Goal: Information Seeking & Learning: Learn about a topic

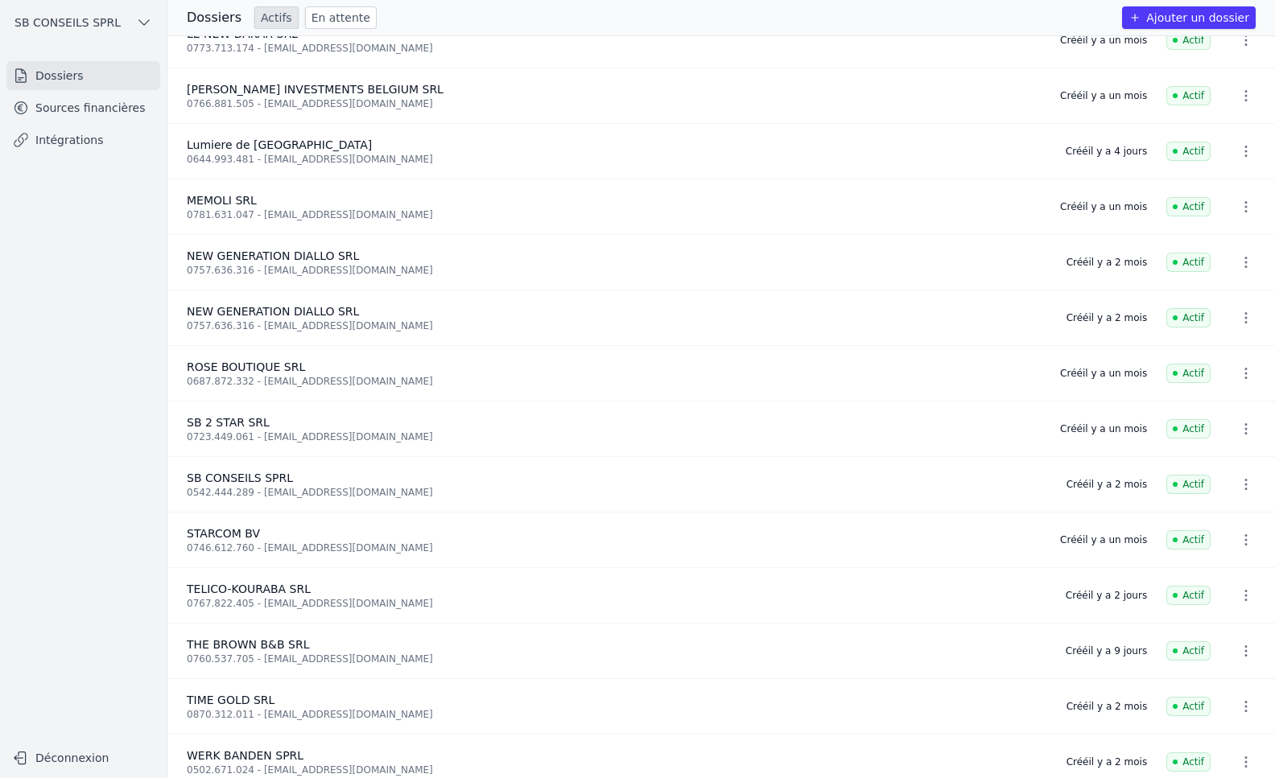
scroll to position [885, 0]
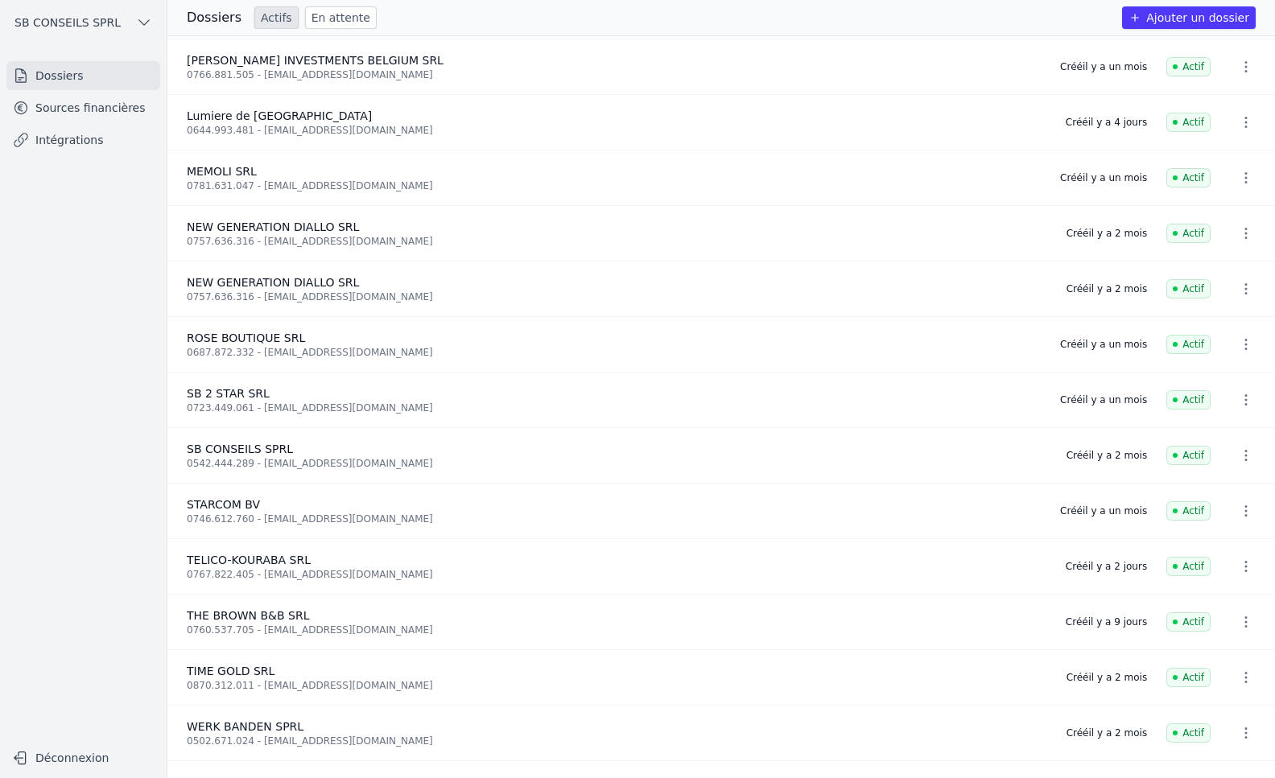
click at [280, 625] on div "0760.537.705 - [EMAIL_ADDRESS][DOMAIN_NAME]" at bounding box center [617, 630] width 860 height 13
click at [112, 144] on link "Intégrations" at bounding box center [83, 140] width 154 height 29
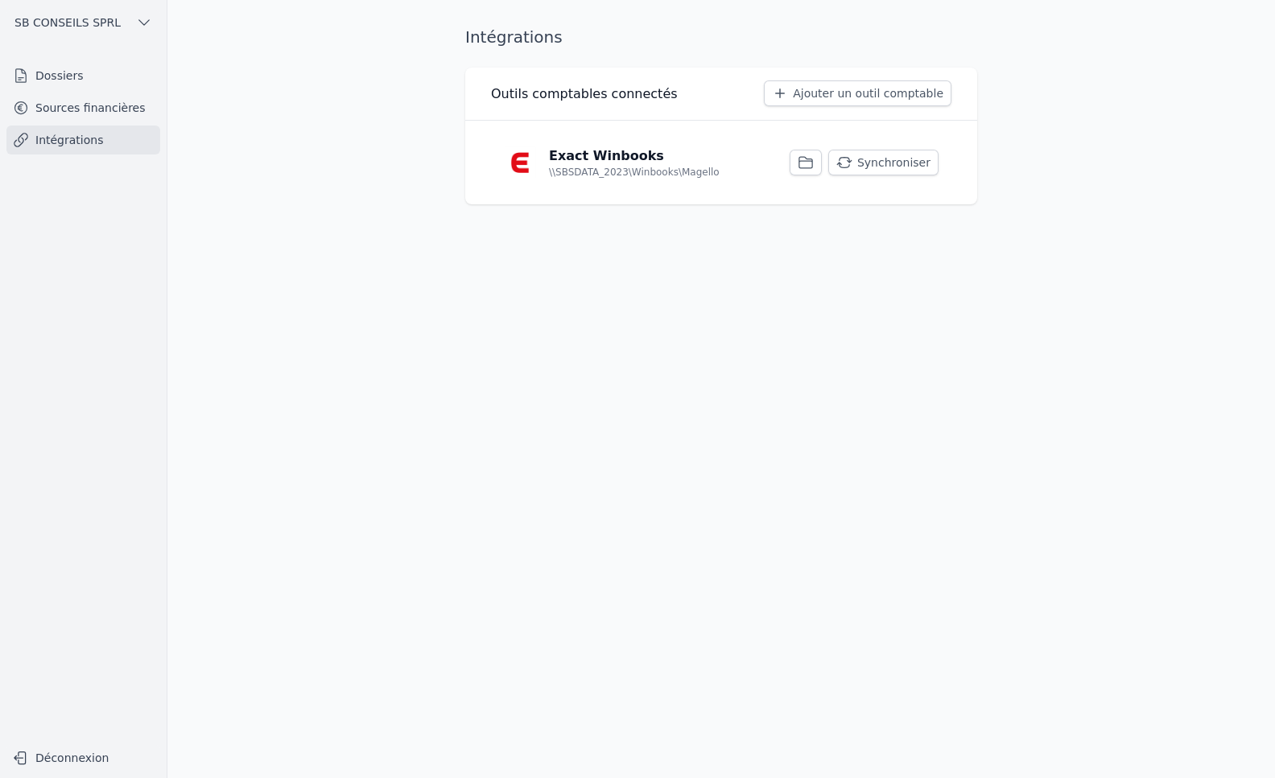
click at [881, 161] on button "Synchroniser" at bounding box center [883, 163] width 110 height 26
click at [88, 142] on link "Intégrations" at bounding box center [83, 140] width 154 height 29
click at [88, 108] on link "Sources financières" at bounding box center [83, 107] width 154 height 29
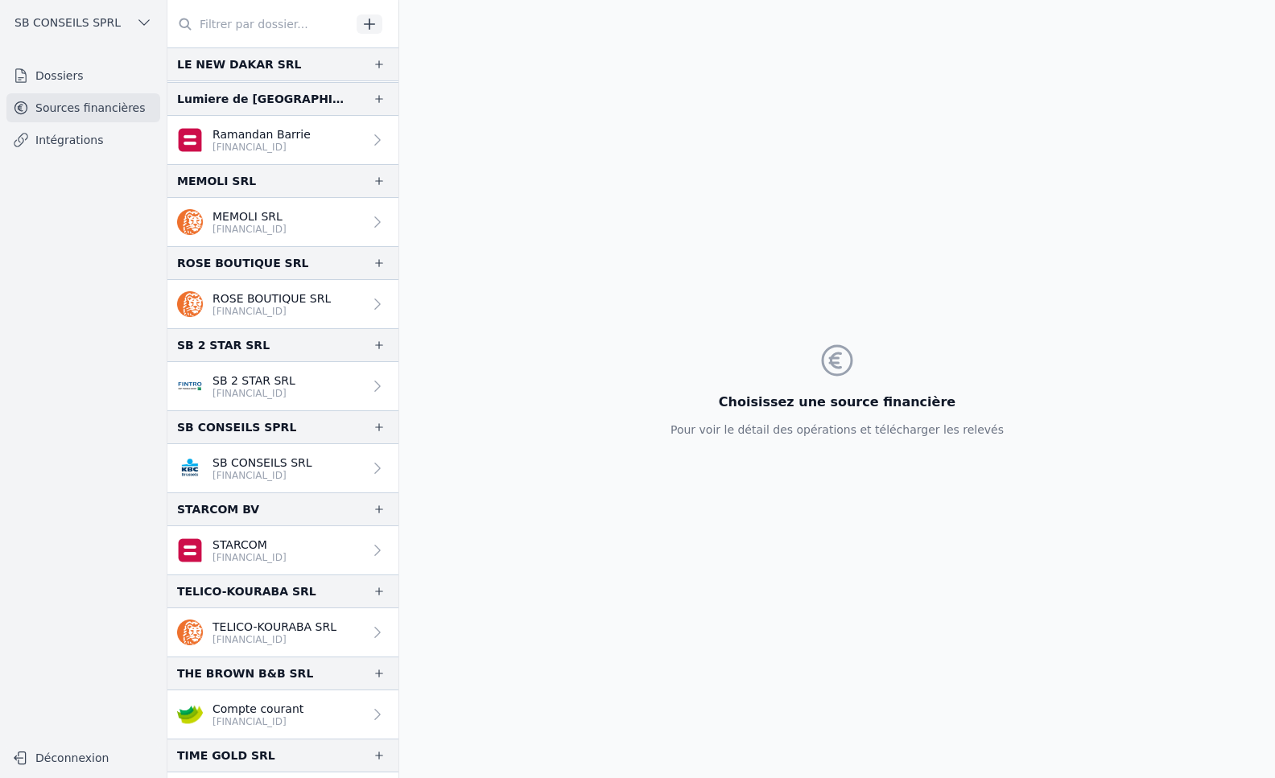
scroll to position [1610, 0]
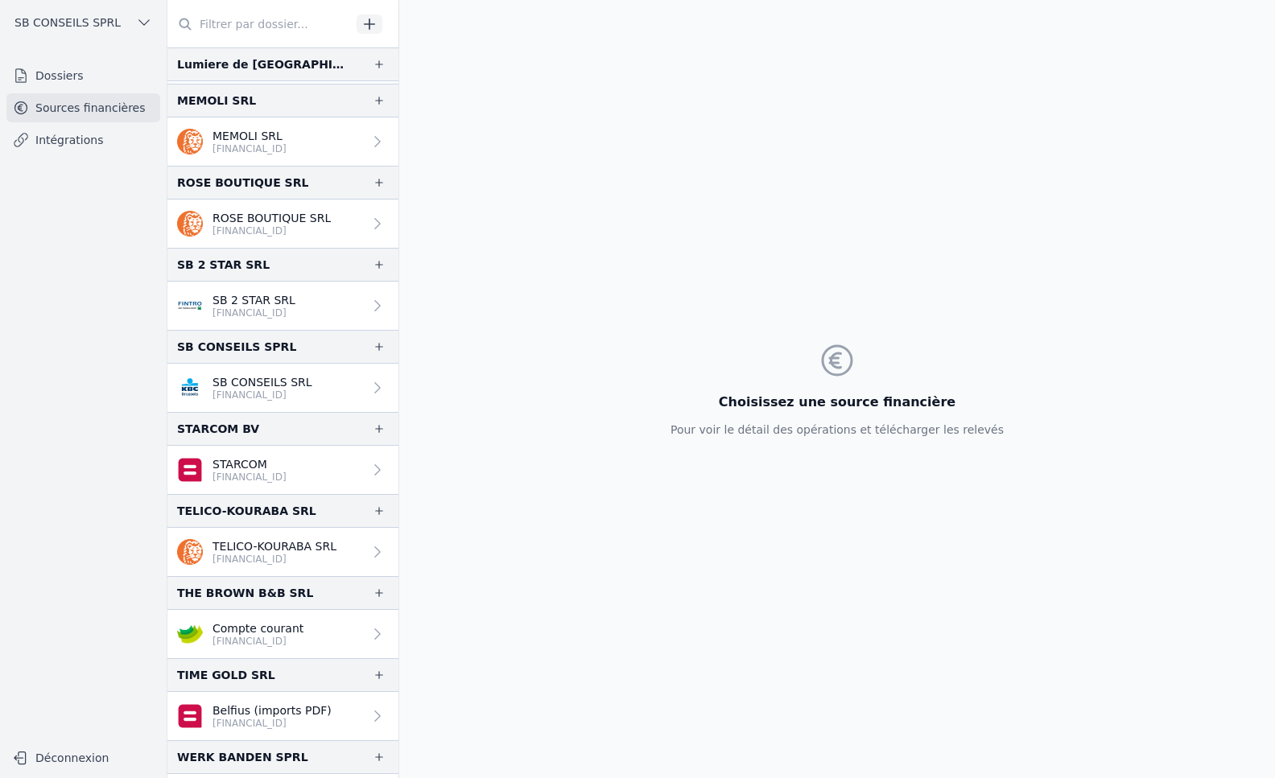
click at [279, 642] on p "[FINANCIAL_ID]" at bounding box center [257, 641] width 91 height 13
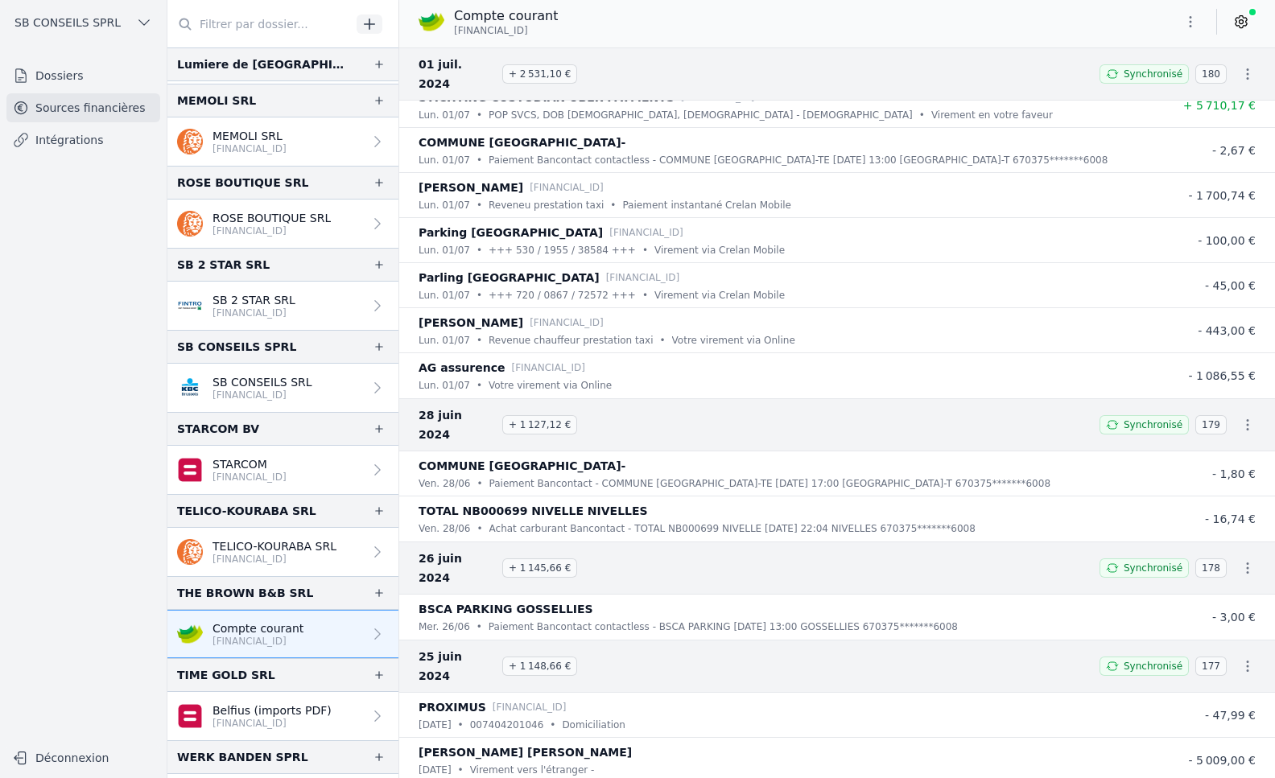
scroll to position [34246, 0]
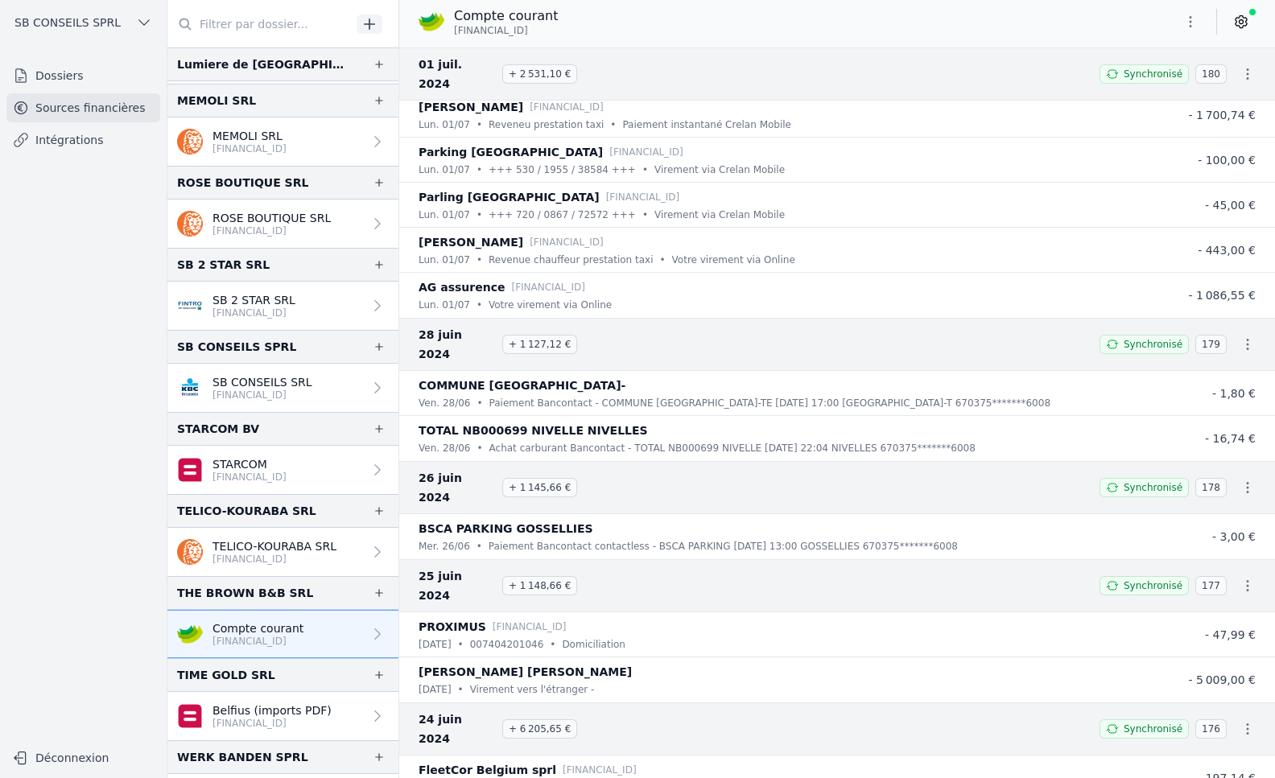
click at [527, 662] on p "[PERSON_NAME] [PERSON_NAME]" at bounding box center [525, 671] width 213 height 19
click at [1149, 682] on div "[DATE] • Virement vers l'étranger -" at bounding box center [789, 690] width 741 height 16
click at [548, 658] on li "[PERSON_NAME] [PERSON_NAME] [DATE] • Virement vers l'étranger - - 5 009,00 €" at bounding box center [837, 680] width 876 height 45
click at [488, 682] on p "Virement vers l'étranger -" at bounding box center [532, 690] width 125 height 16
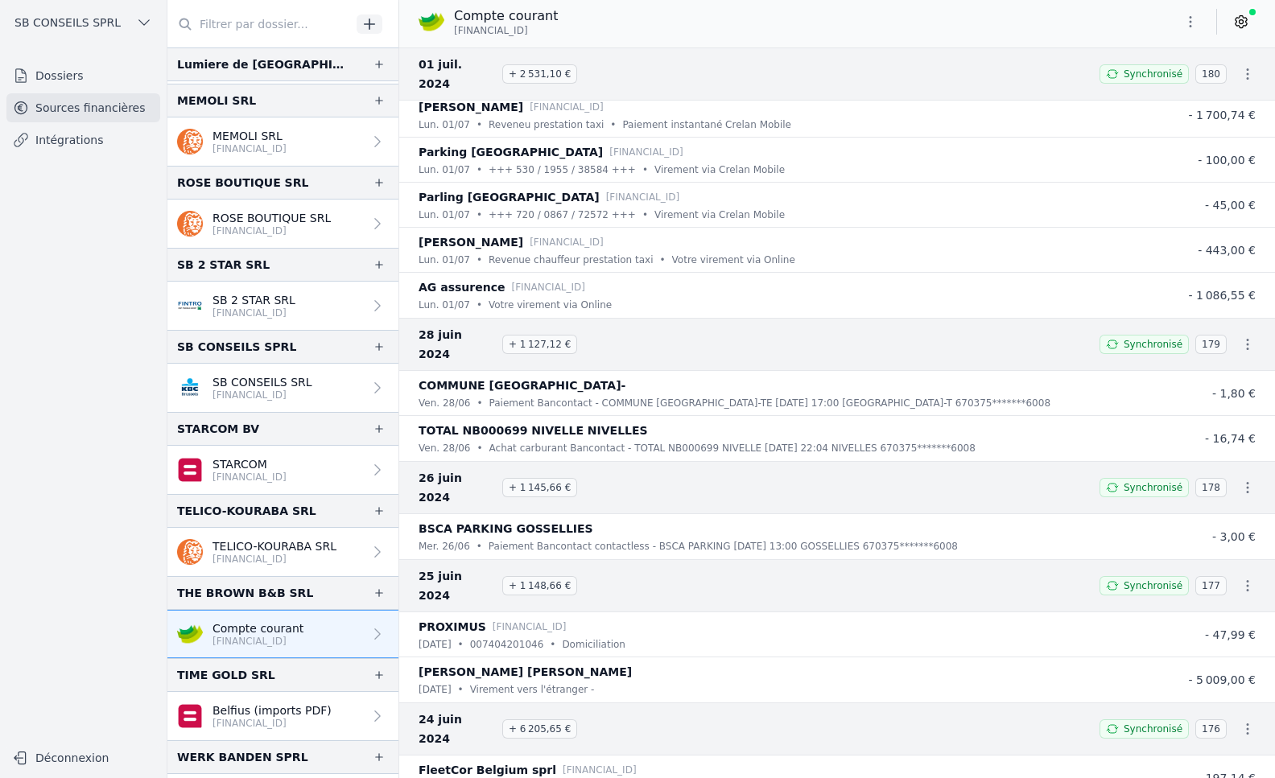
click at [598, 703] on div "24 juin 2024 + 6 205,65 € Synchronisé 176" at bounding box center [837, 729] width 876 height 53
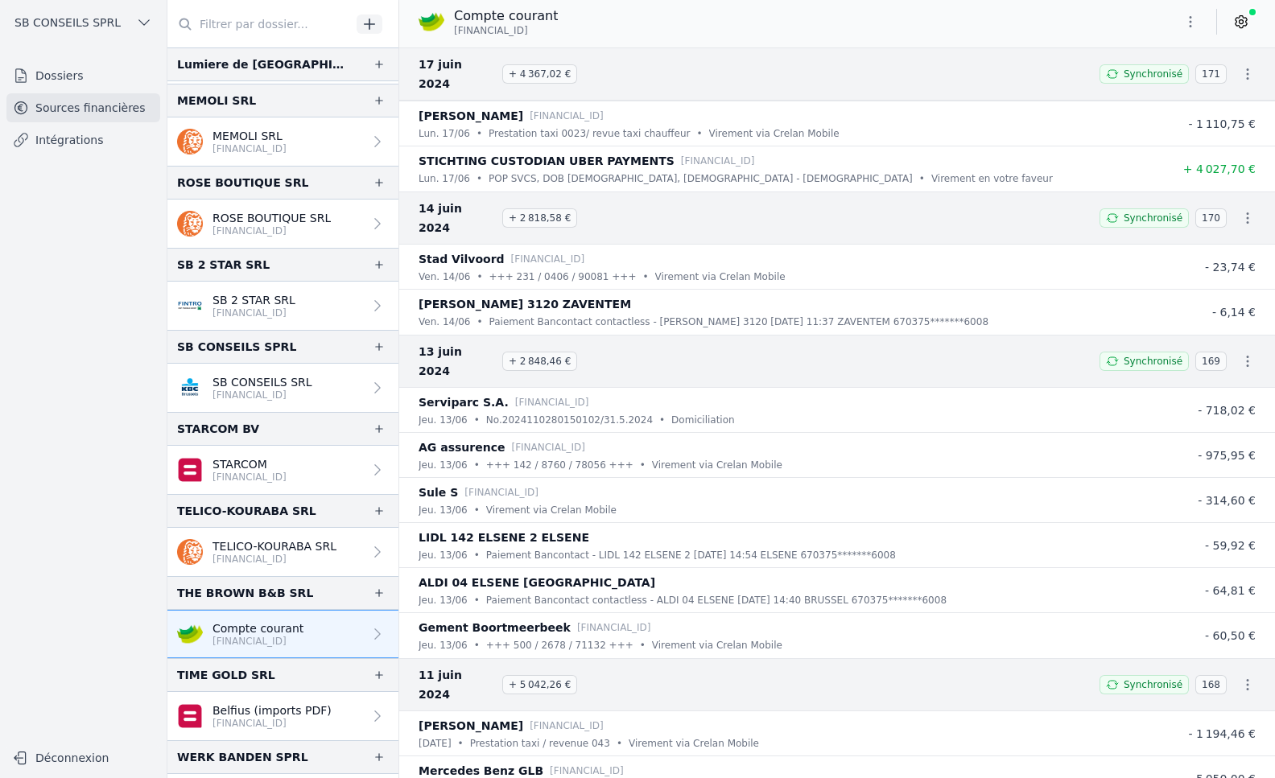
scroll to position [35856, 0]
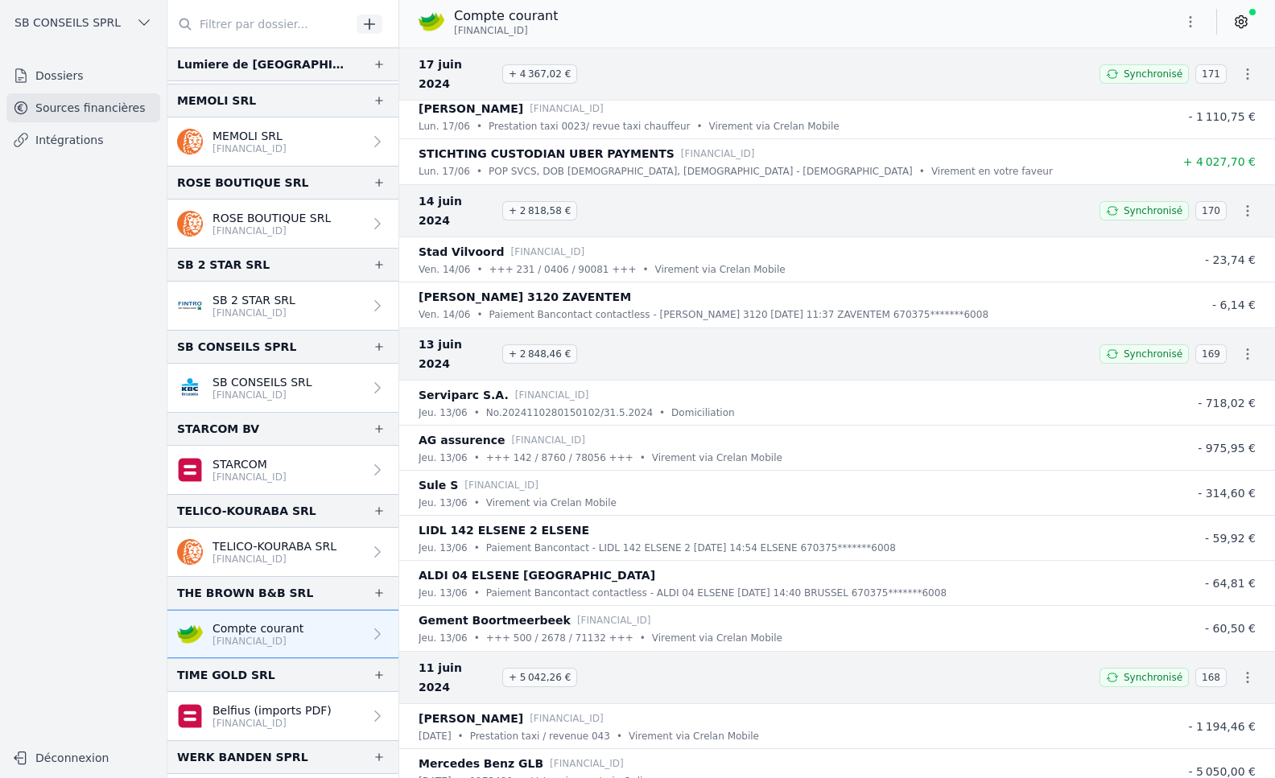
click at [644, 754] on div "Mercedes Benz GLB [FINANCIAL_ID]" at bounding box center [789, 763] width 741 height 19
click at [536, 774] on p "Votre virement via Online" at bounding box center [592, 782] width 123 height 16
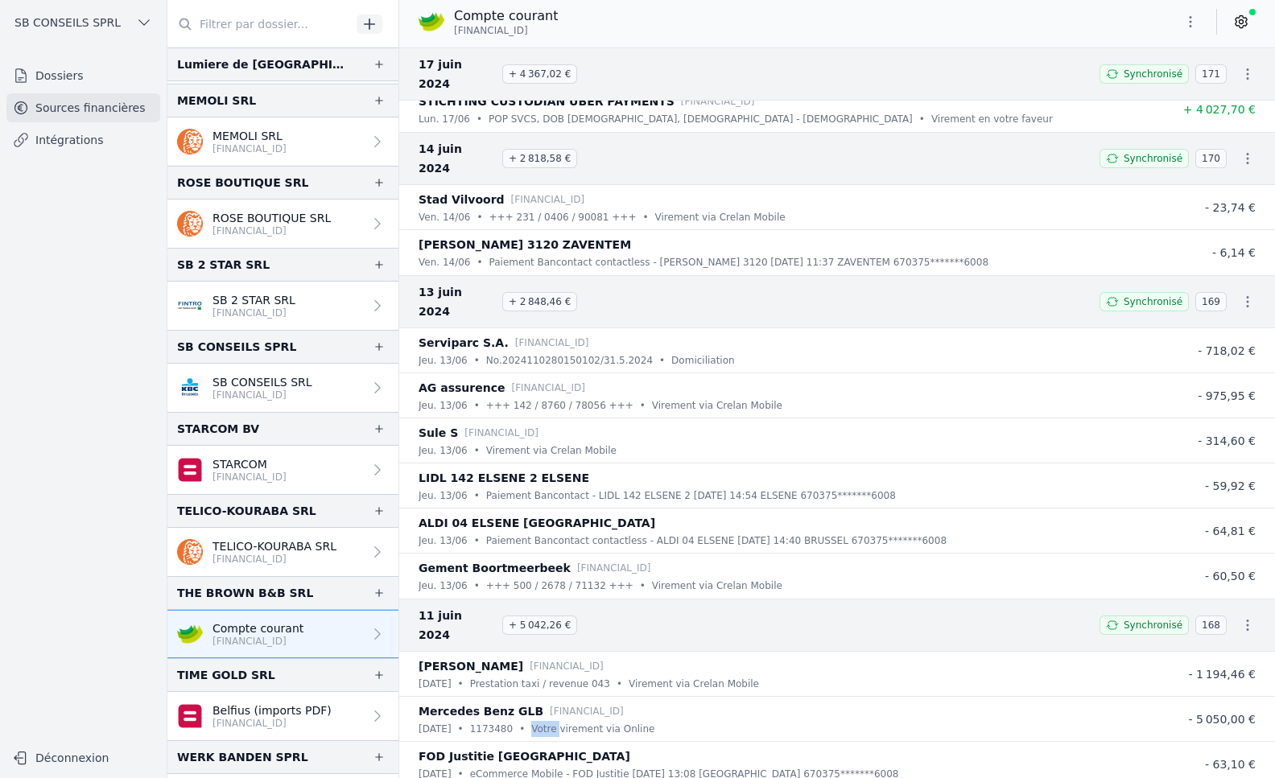
scroll to position [35936, 0]
